Goal: Use online tool/utility: Utilize a website feature to perform a specific function

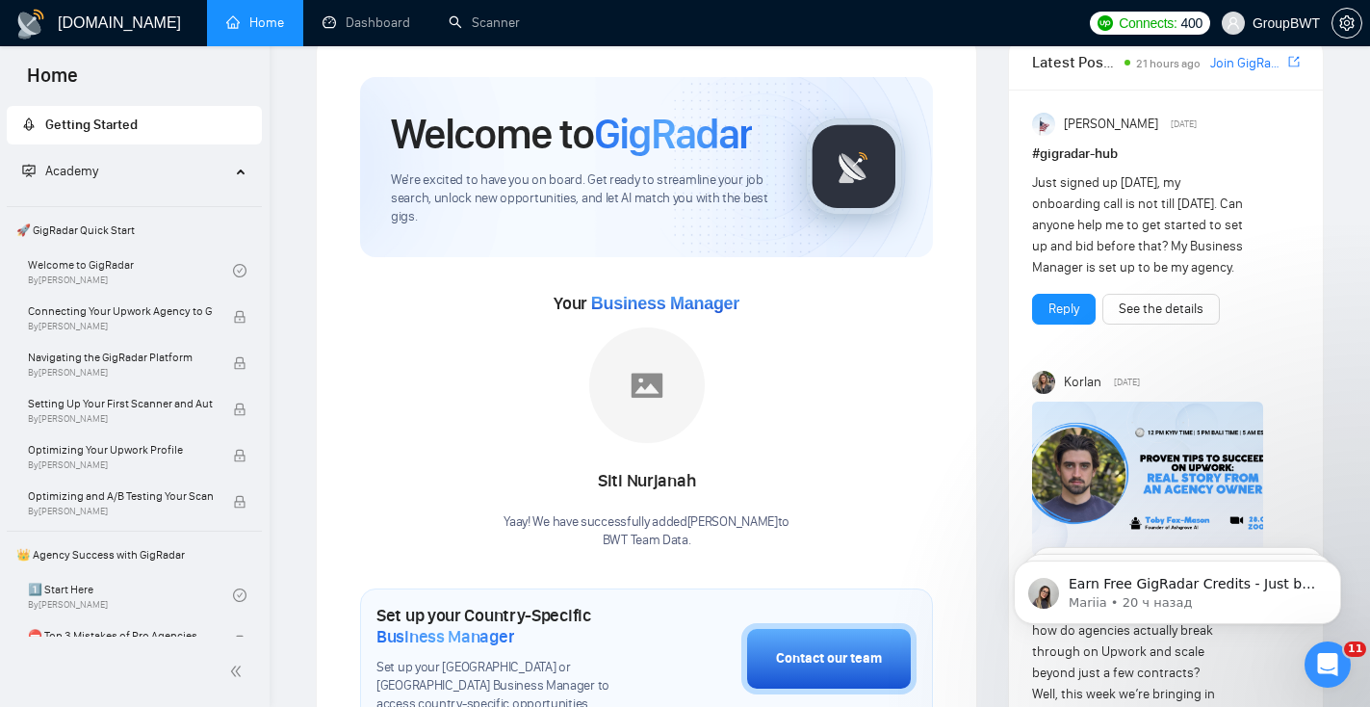
scroll to position [46, 0]
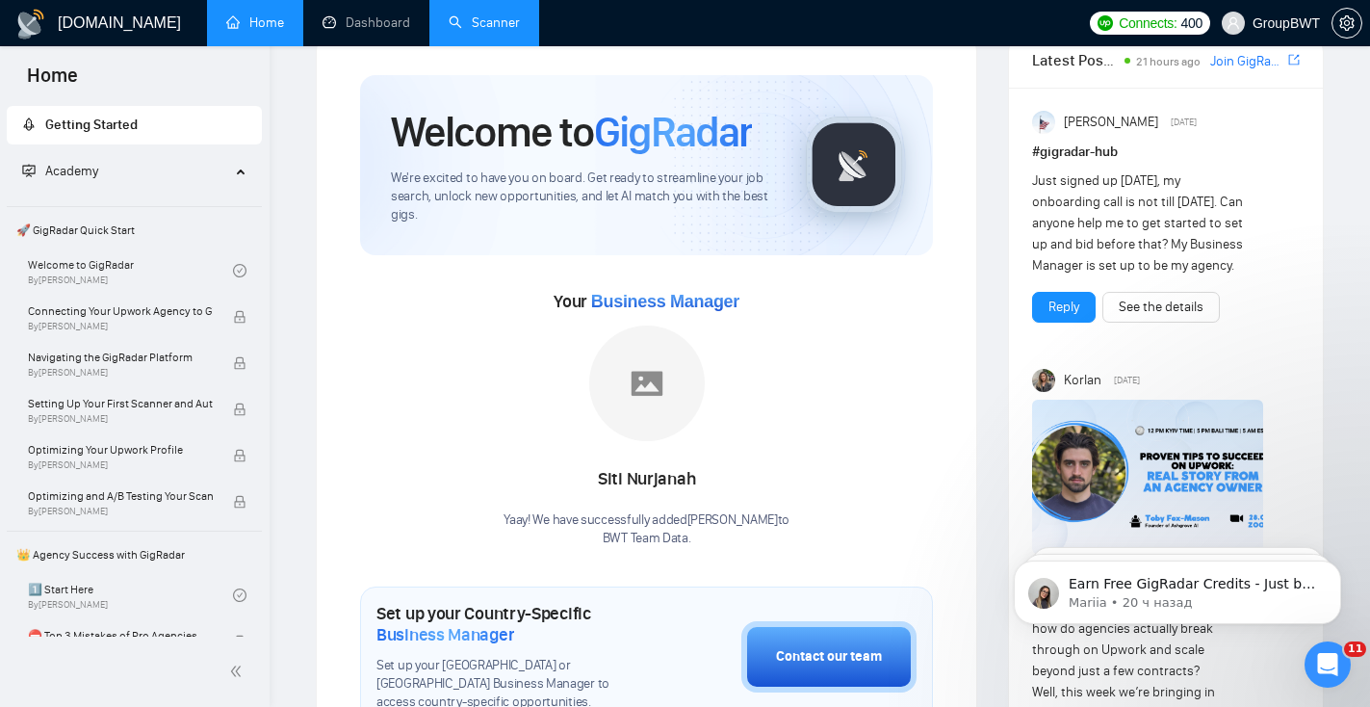
click at [480, 31] on link "Scanner" at bounding box center [484, 22] width 71 height 16
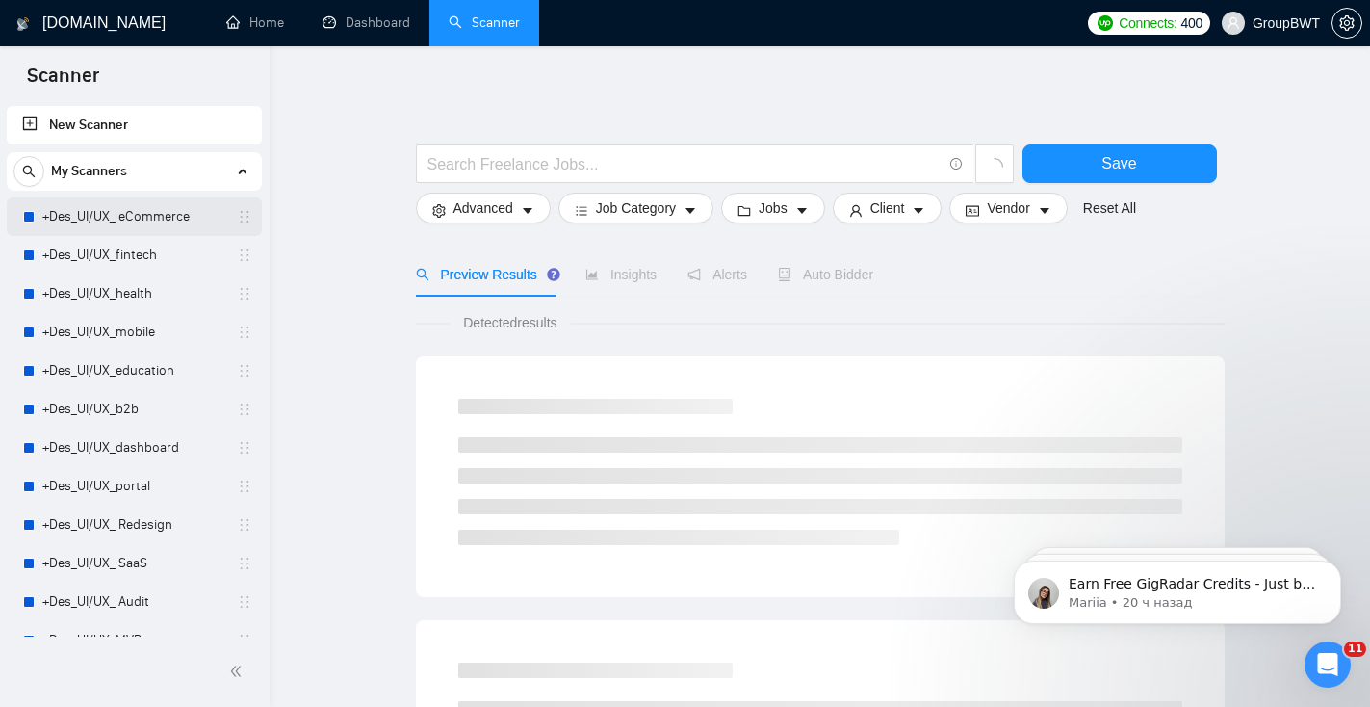
click at [150, 225] on link "+Des_UI/UX_ eCommerce" at bounding box center [133, 216] width 183 height 39
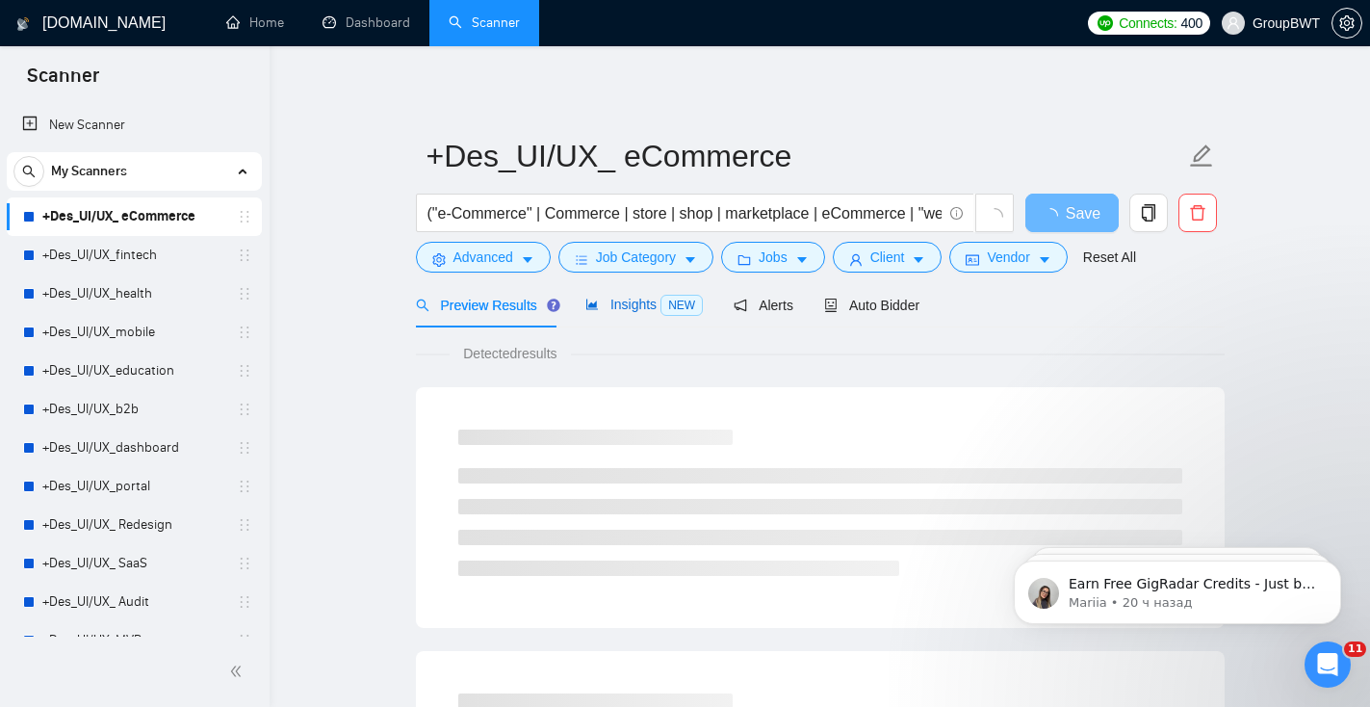
click at [645, 308] on span "Insights NEW" at bounding box center [644, 304] width 117 height 15
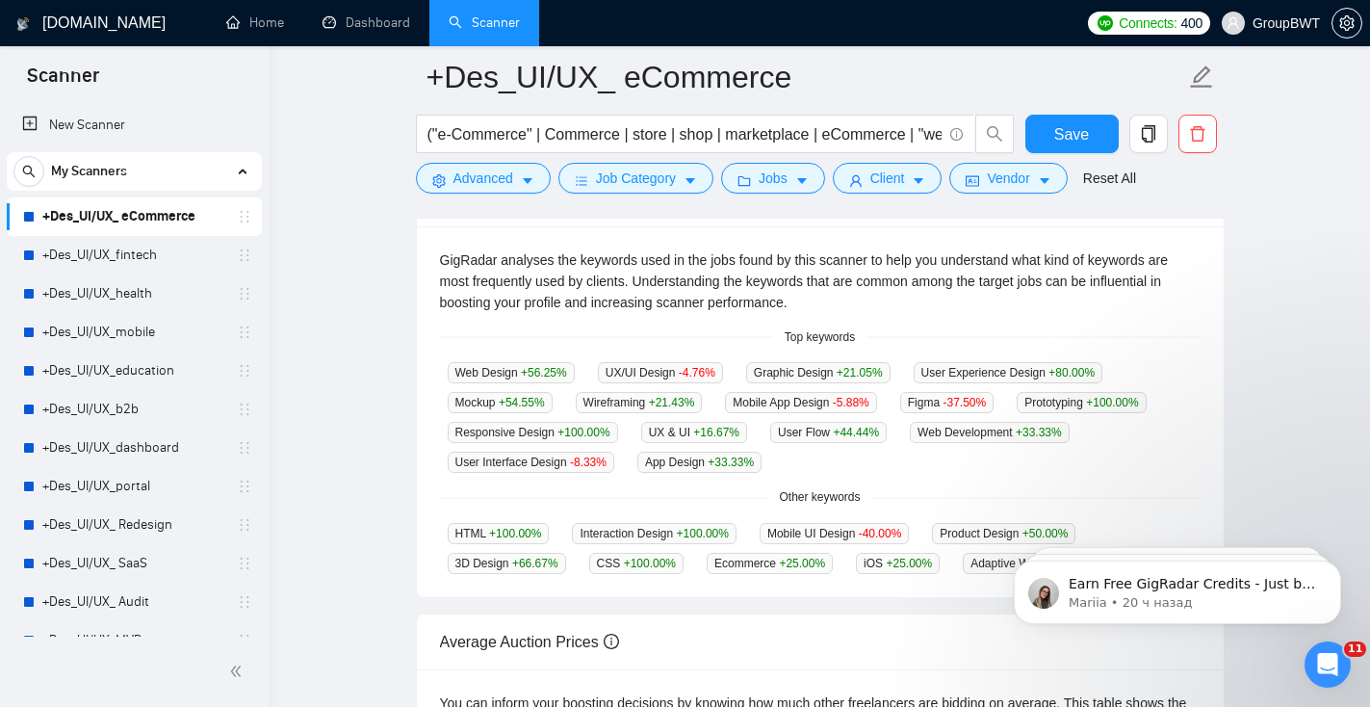
scroll to position [406, 0]
